Goal: Communication & Community: Answer question/provide support

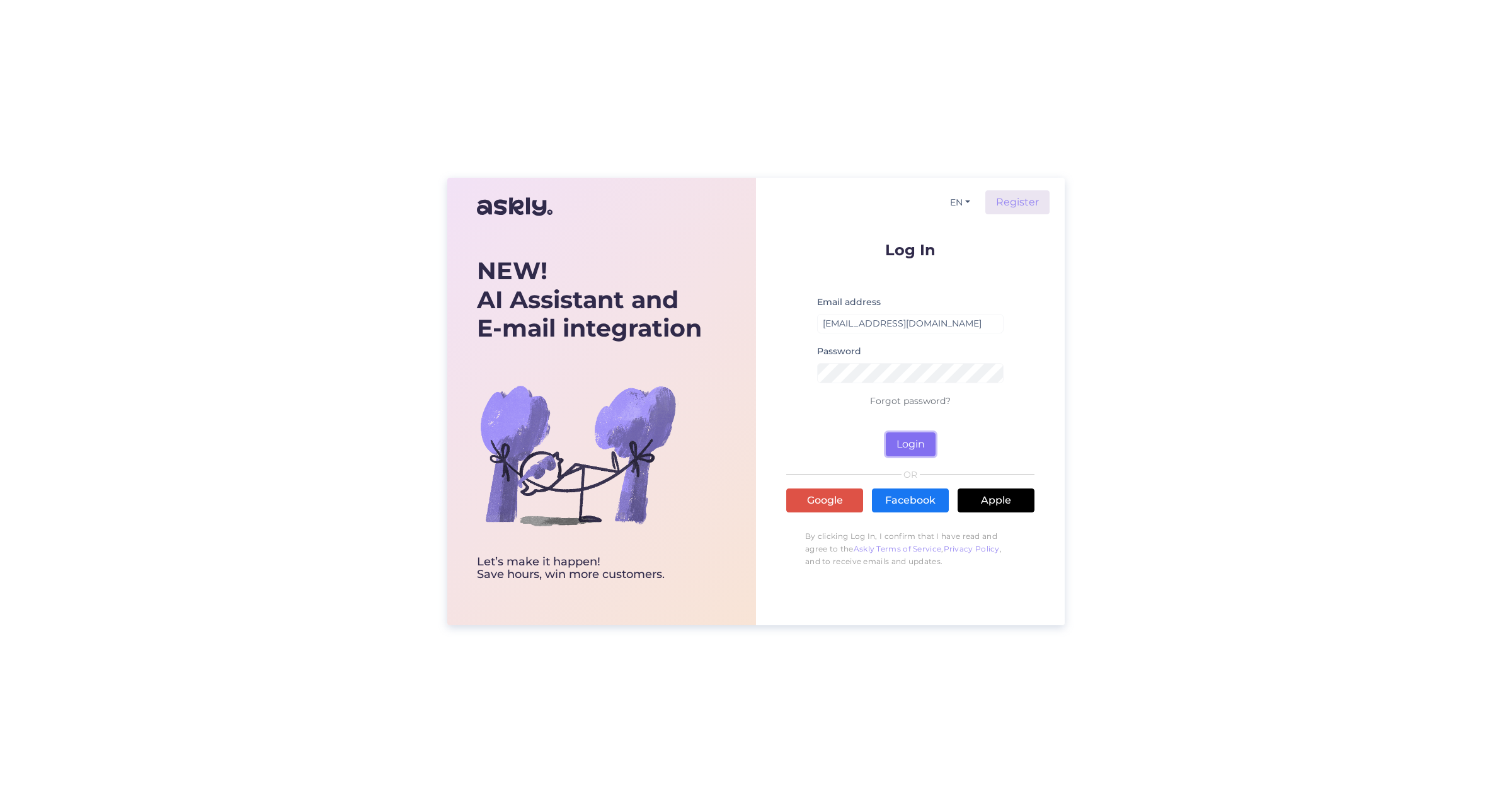
click at [923, 450] on button "Login" at bounding box center [910, 444] width 50 height 24
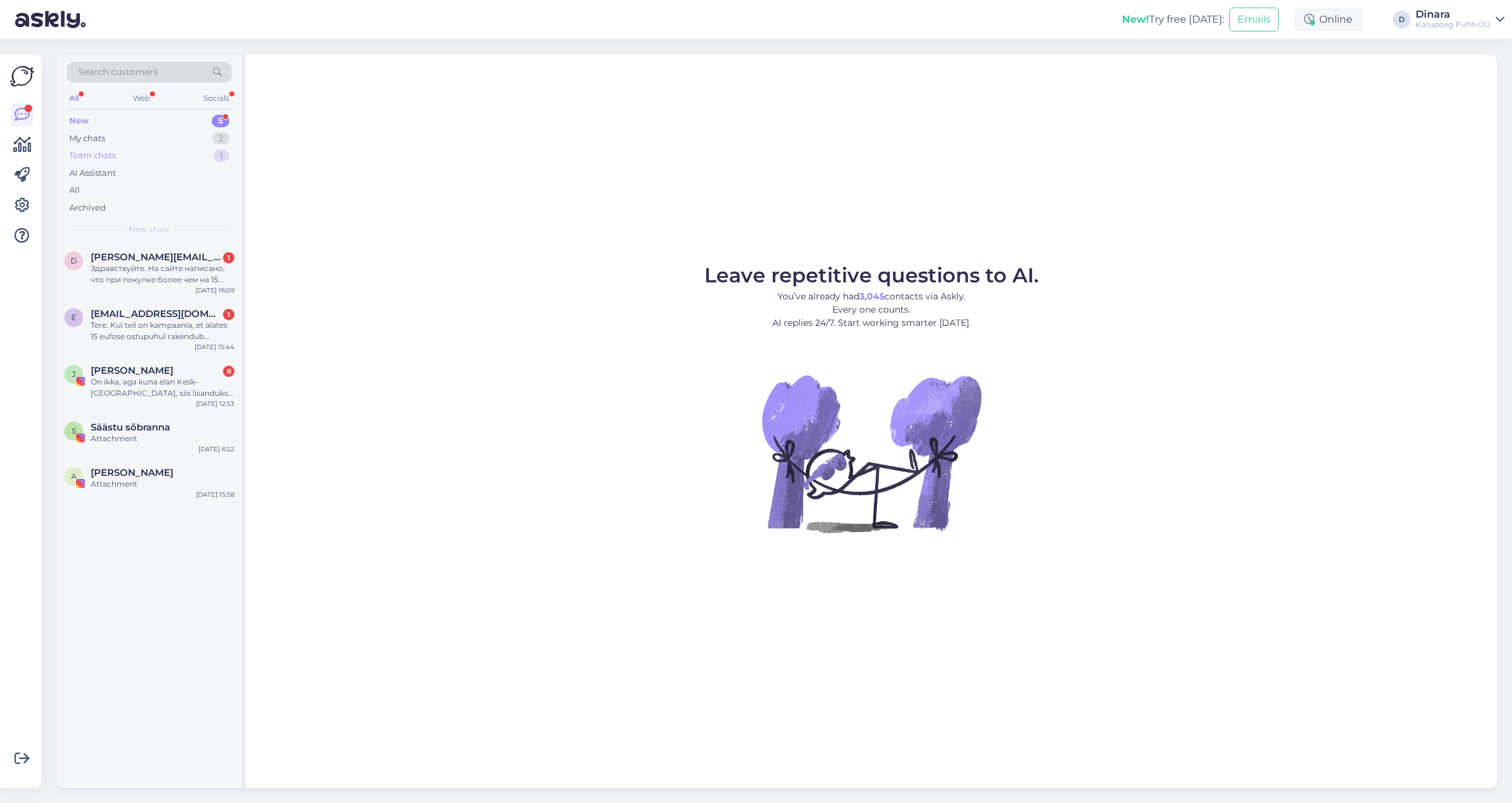
click at [183, 153] on div "Team chats 1" at bounding box center [150, 155] width 165 height 17
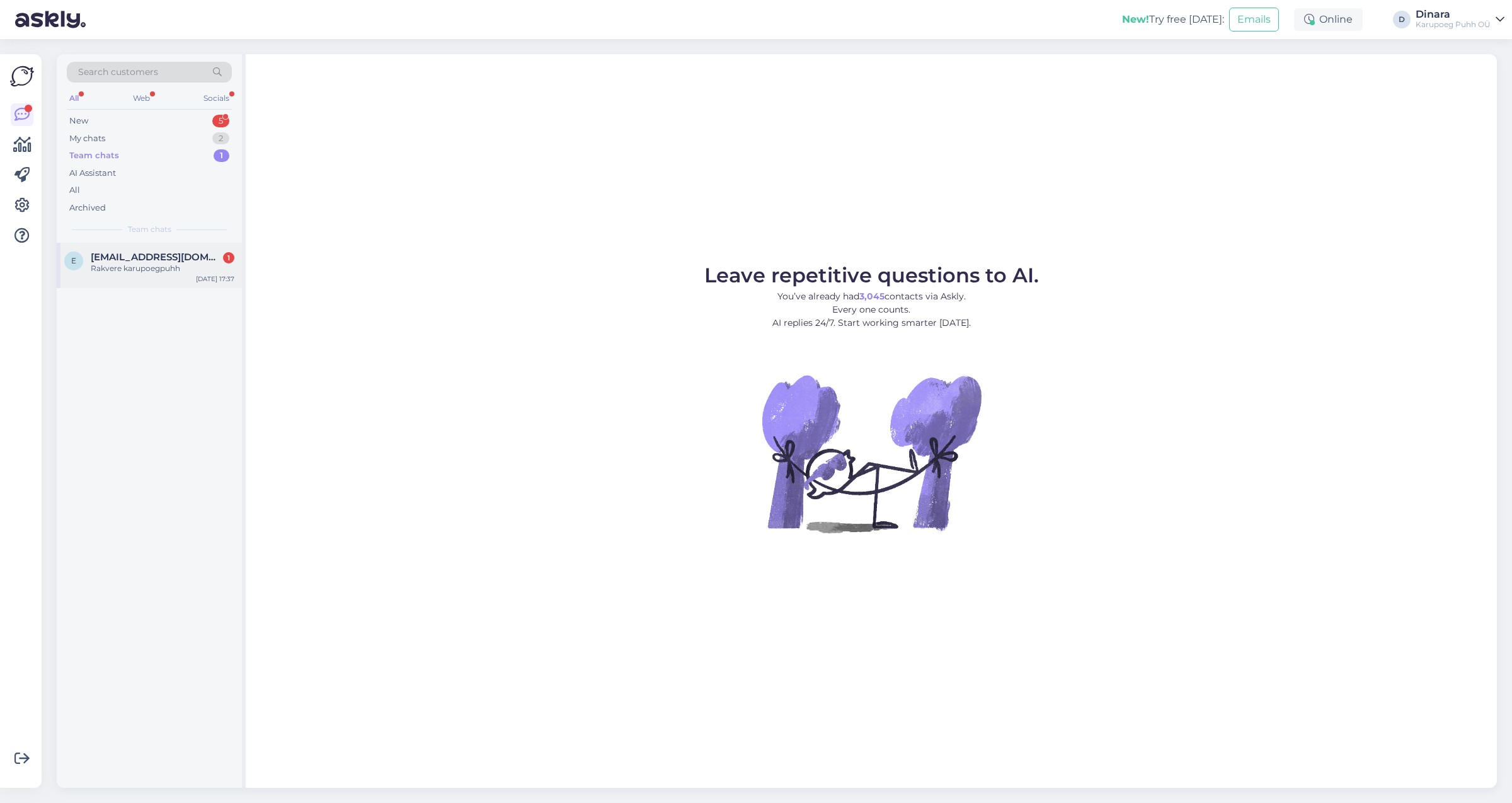
click at [167, 261] on span "[EMAIL_ADDRESS][DOMAIN_NAME]" at bounding box center [156, 257] width 131 height 11
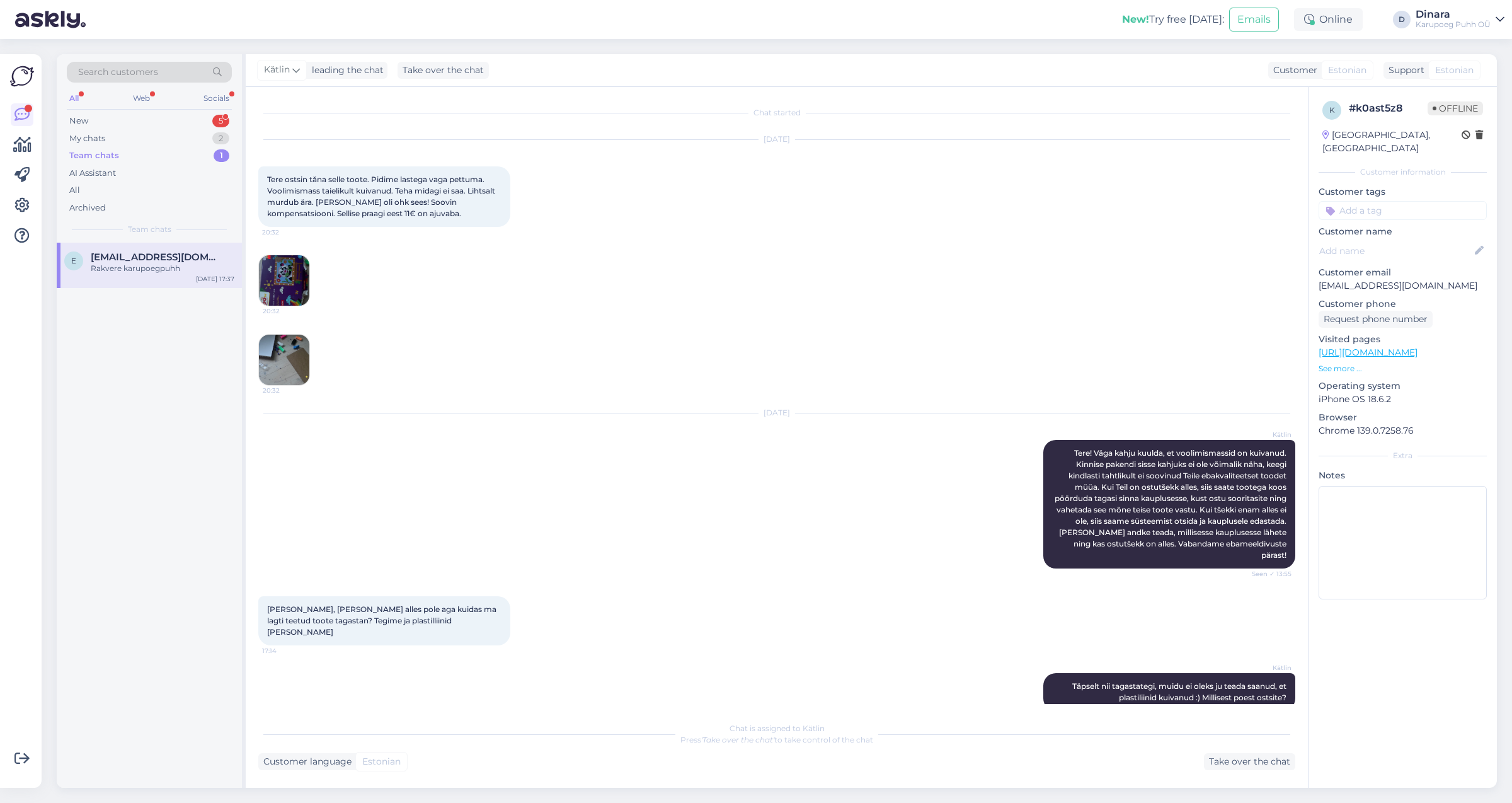
scroll to position [65, 0]
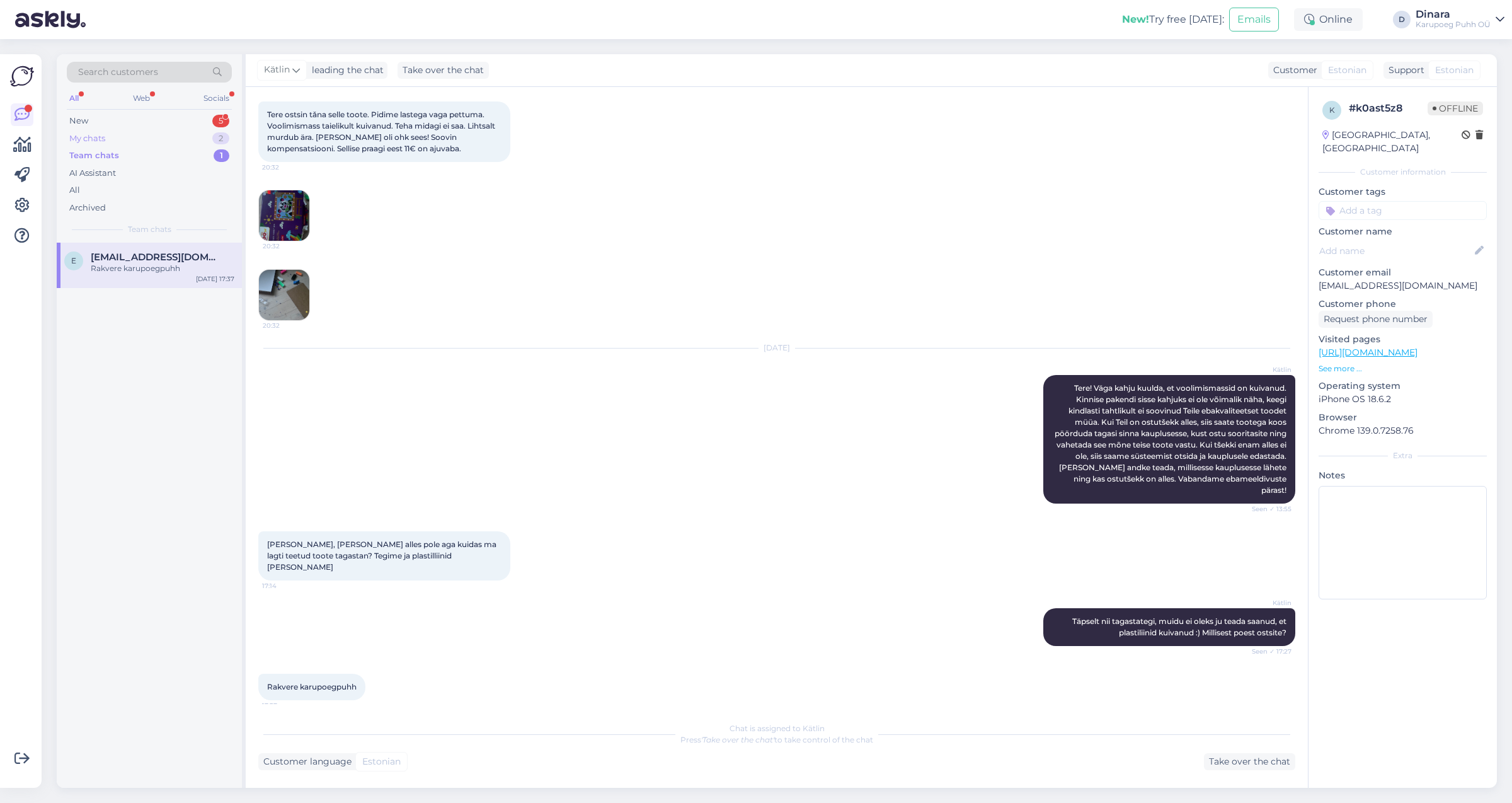
click at [153, 136] on div "My chats 2" at bounding box center [150, 139] width 165 height 17
click at [145, 263] on span "[EMAIL_ADDRESS][DOMAIN_NAME]" at bounding box center [156, 257] width 131 height 11
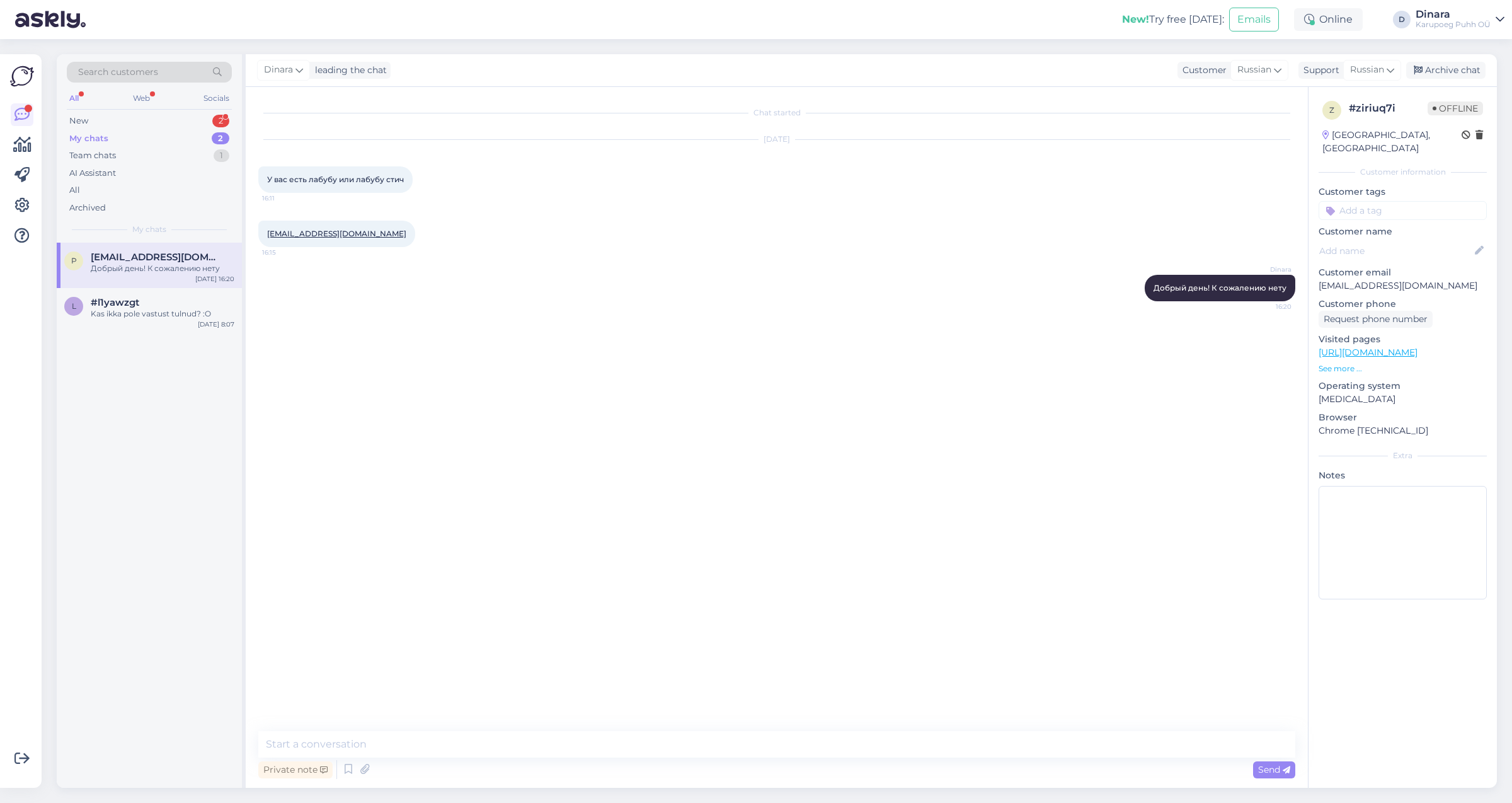
scroll to position [0, 0]
click at [165, 129] on div "New 2" at bounding box center [150, 120] width 165 height 17
click at [165, 117] on div "New 2" at bounding box center [150, 120] width 165 height 17
click at [153, 277] on div "Здравствуйте. На сайте написано, что при покупке более чем на 15 евро игра Куби…" at bounding box center [162, 274] width 143 height 23
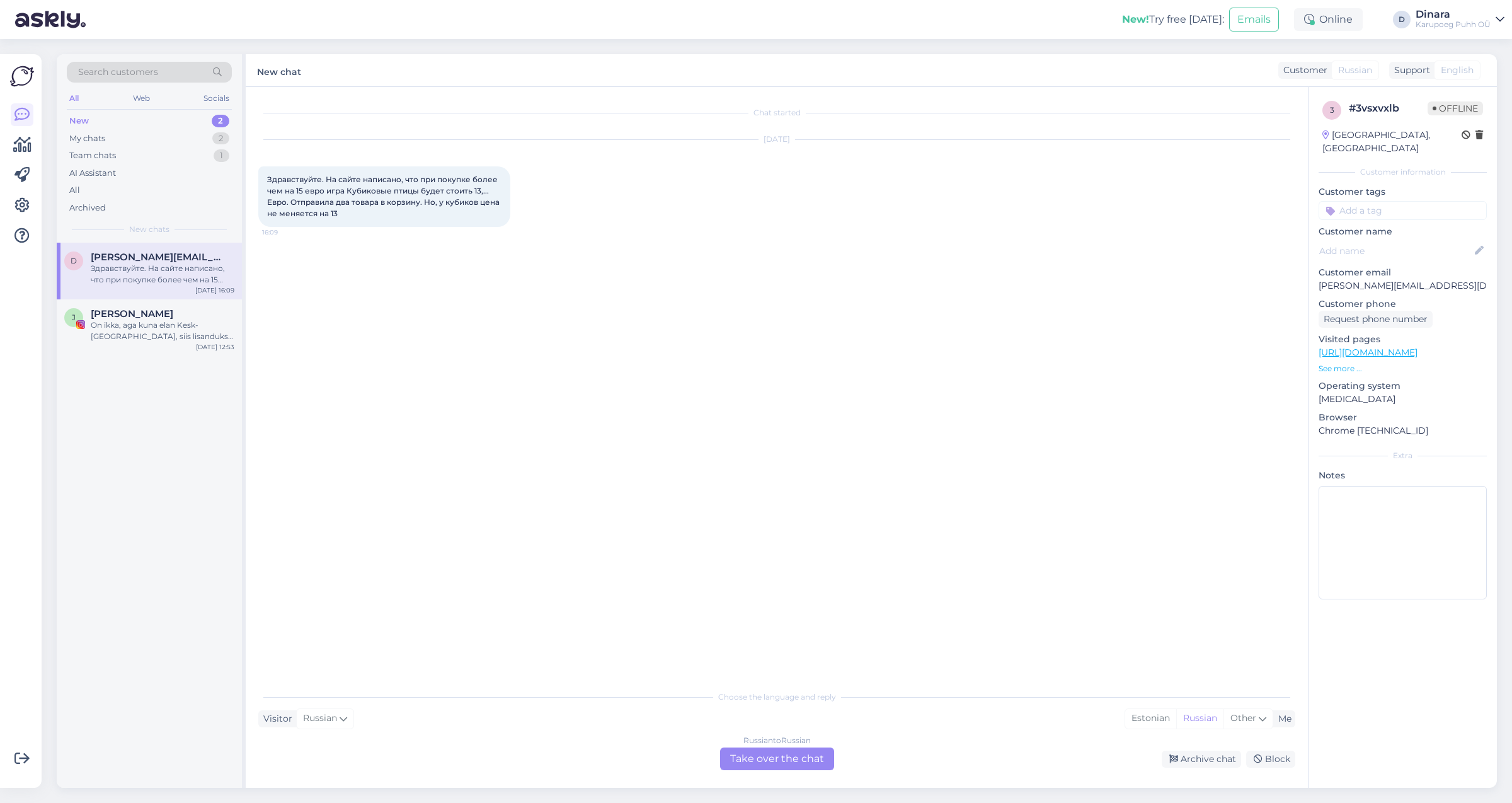
click at [793, 755] on div "Russian to Russian Take over the chat" at bounding box center [777, 758] width 114 height 23
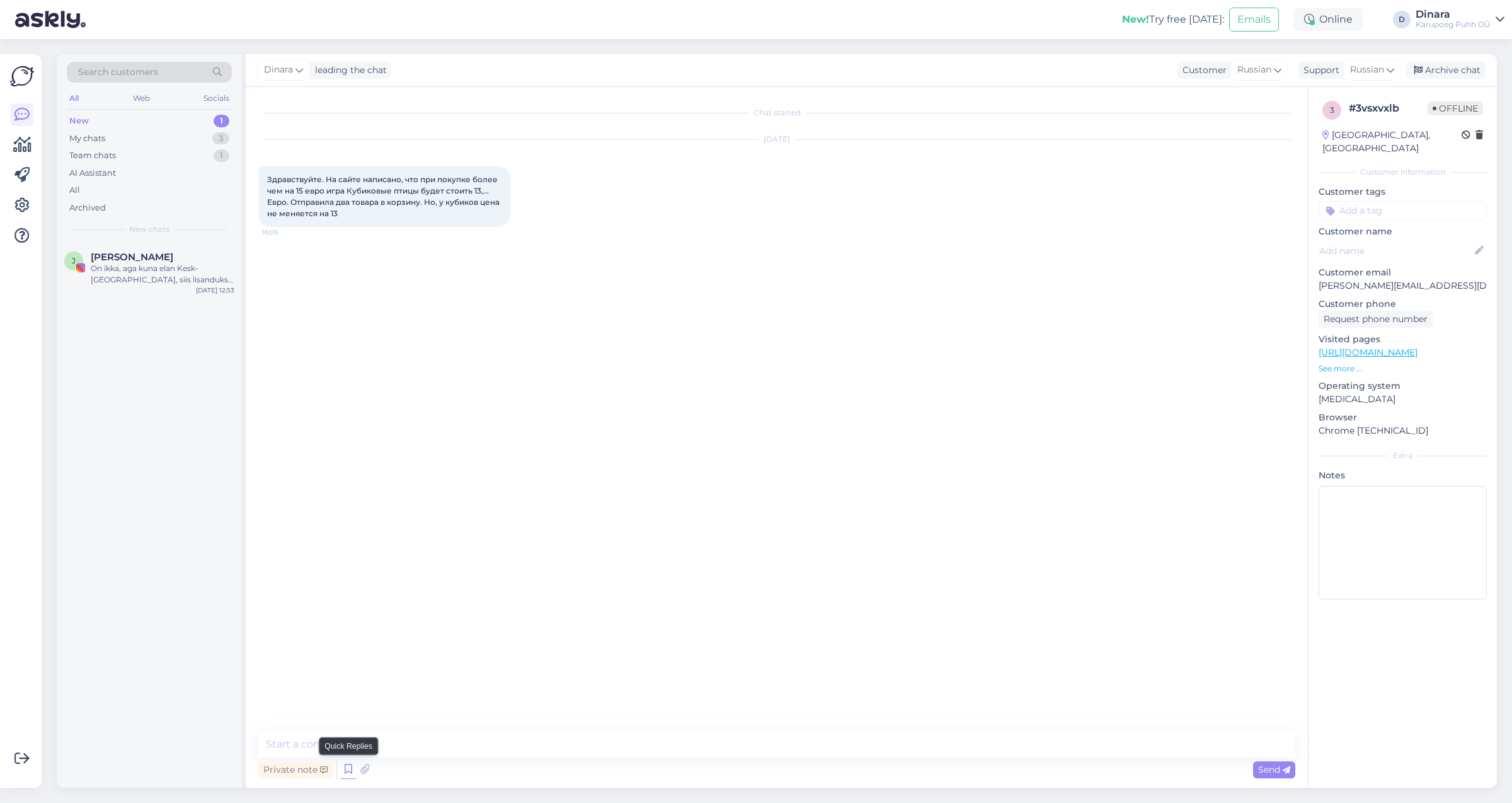
click at [349, 771] on icon at bounding box center [348, 769] width 15 height 19
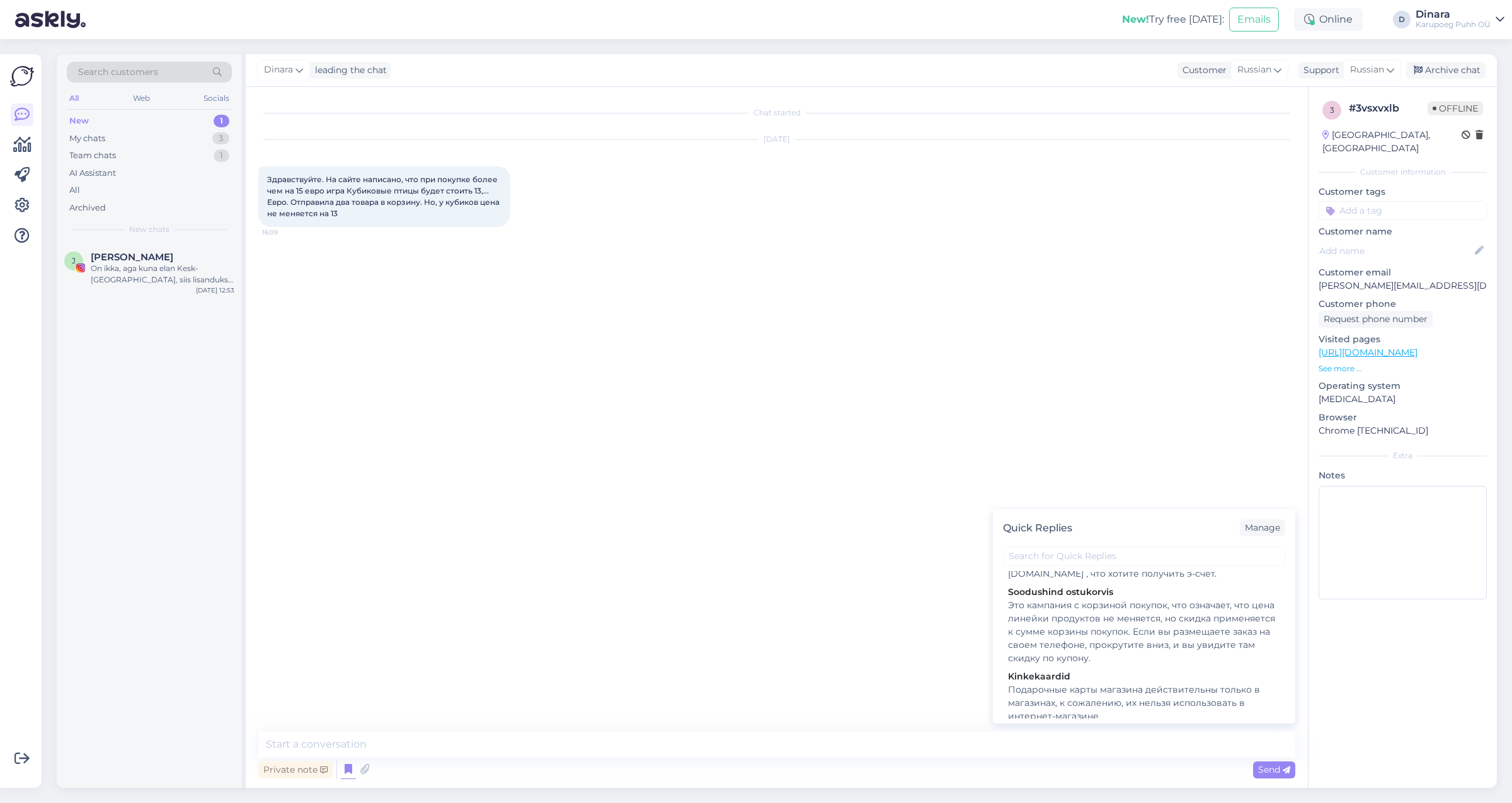
scroll to position [992, 0]
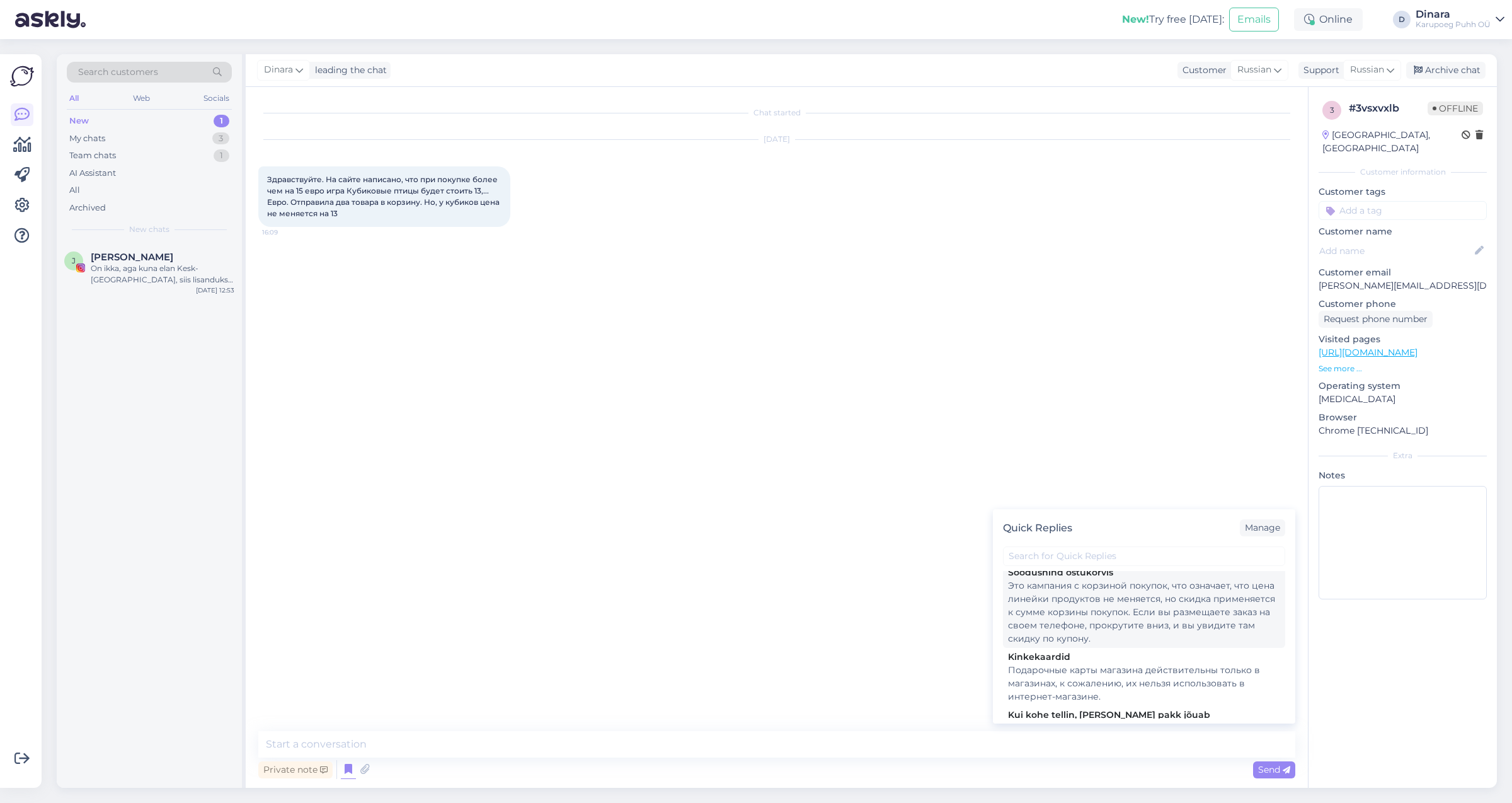
click at [1149, 645] on div "Это кампания с корзиной покупок, что означает, что цена линейки продуктов не ме…" at bounding box center [1144, 612] width 272 height 66
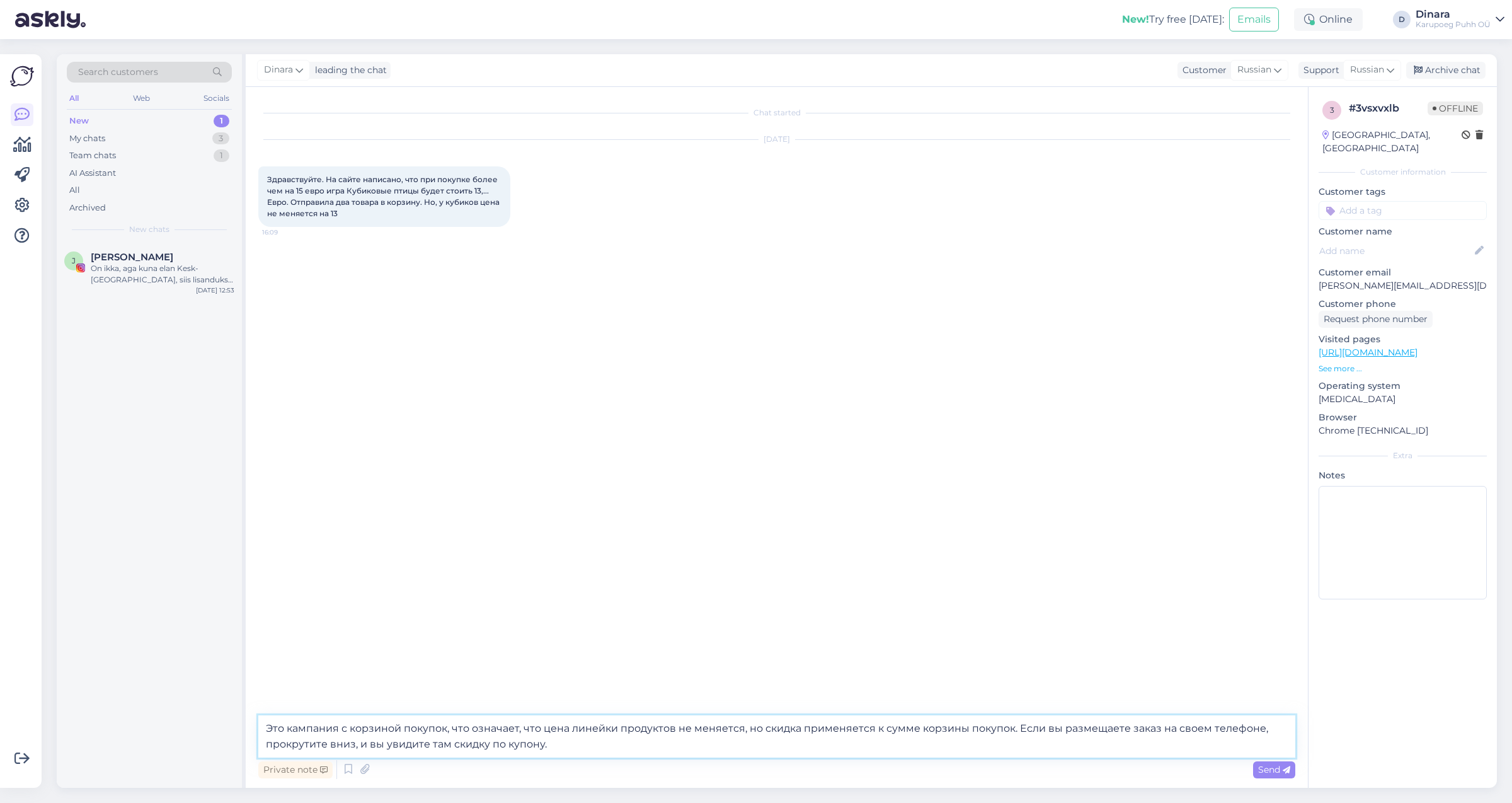
click at [267, 723] on textarea "Это кампания с корзиной покупок, что означает, что цена линейки продуктов не ме…" at bounding box center [776, 736] width 1037 height 43
click at [649, 727] on textarea "Добрый день! Это кампания с корзиной покупок, что означает, что цена линейки пр…" at bounding box center [776, 736] width 1037 height 43
drag, startPoint x: 648, startPoint y: 731, endPoint x: 749, endPoint y: 734, distance: 101.0
click at [749, 734] on textarea "Добрый день! Это кампания с корзиной покупок, что означает, что цена линейки пр…" at bounding box center [776, 736] width 1037 height 43
drag, startPoint x: 1150, startPoint y: 730, endPoint x: 1089, endPoint y: 727, distance: 61.1
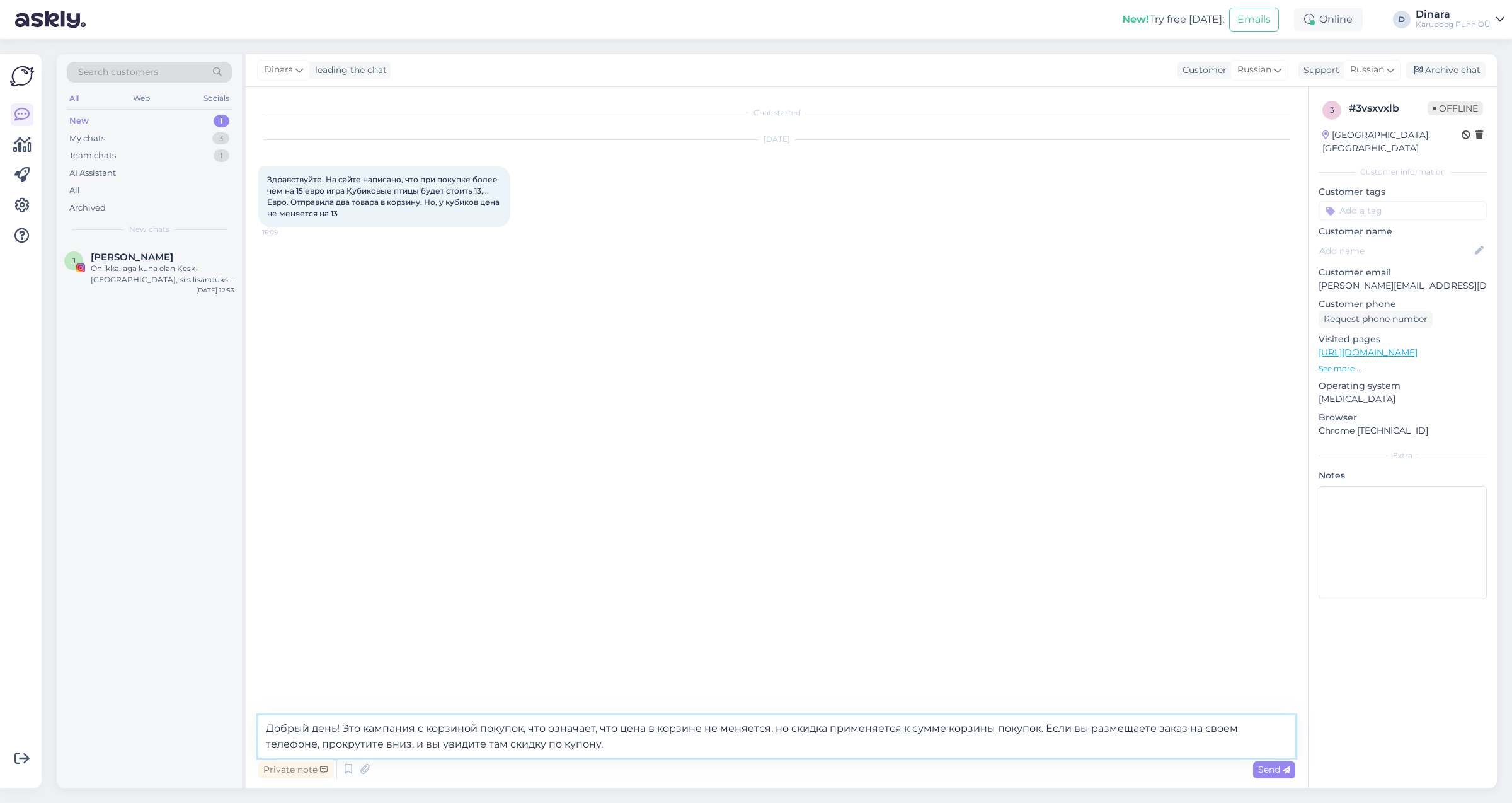
click at [1089, 727] on textarea "Добрый день! Это кампания с корзиной покупок, что означает, что цена в корзине …" at bounding box center [776, 736] width 1037 height 43
drag, startPoint x: 1208, startPoint y: 730, endPoint x: 1177, endPoint y: 730, distance: 31.0
click at [1177, 730] on textarea "Добрый день! Это кампания с корзиной покупок, что означает, что цена в корзине …" at bounding box center [776, 736] width 1037 height 43
type textarea "Добрый день! Это кампания с корзиной покупок, что означает, что цена в корзине …"
click at [1284, 772] on icon at bounding box center [1286, 770] width 8 height 8
